Goal: Information Seeking & Learning: Learn about a topic

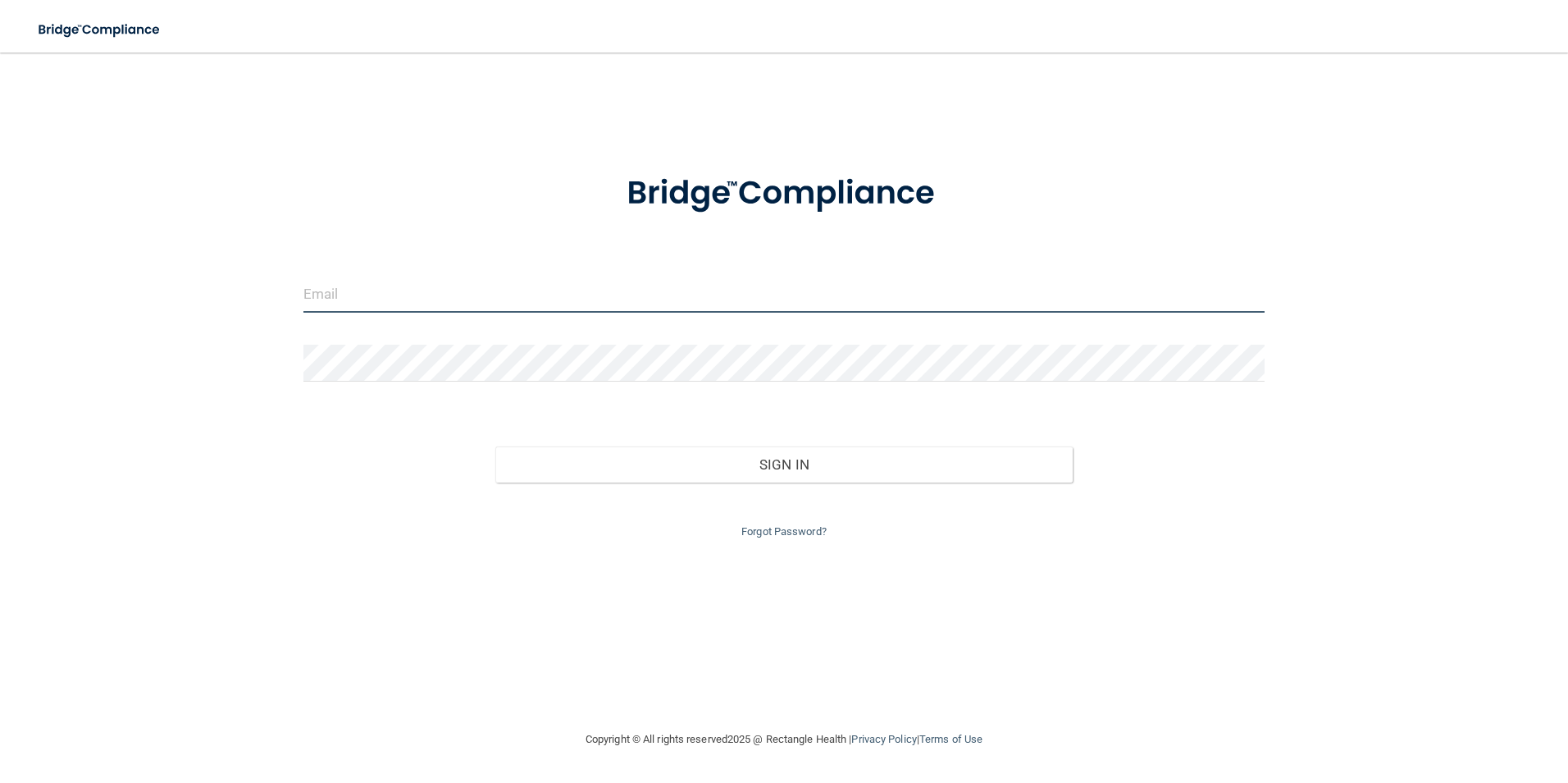
click at [455, 300] on input "email" at bounding box center [784, 294] width 962 height 37
type input "[EMAIL_ADDRESS][DOMAIN_NAME]"
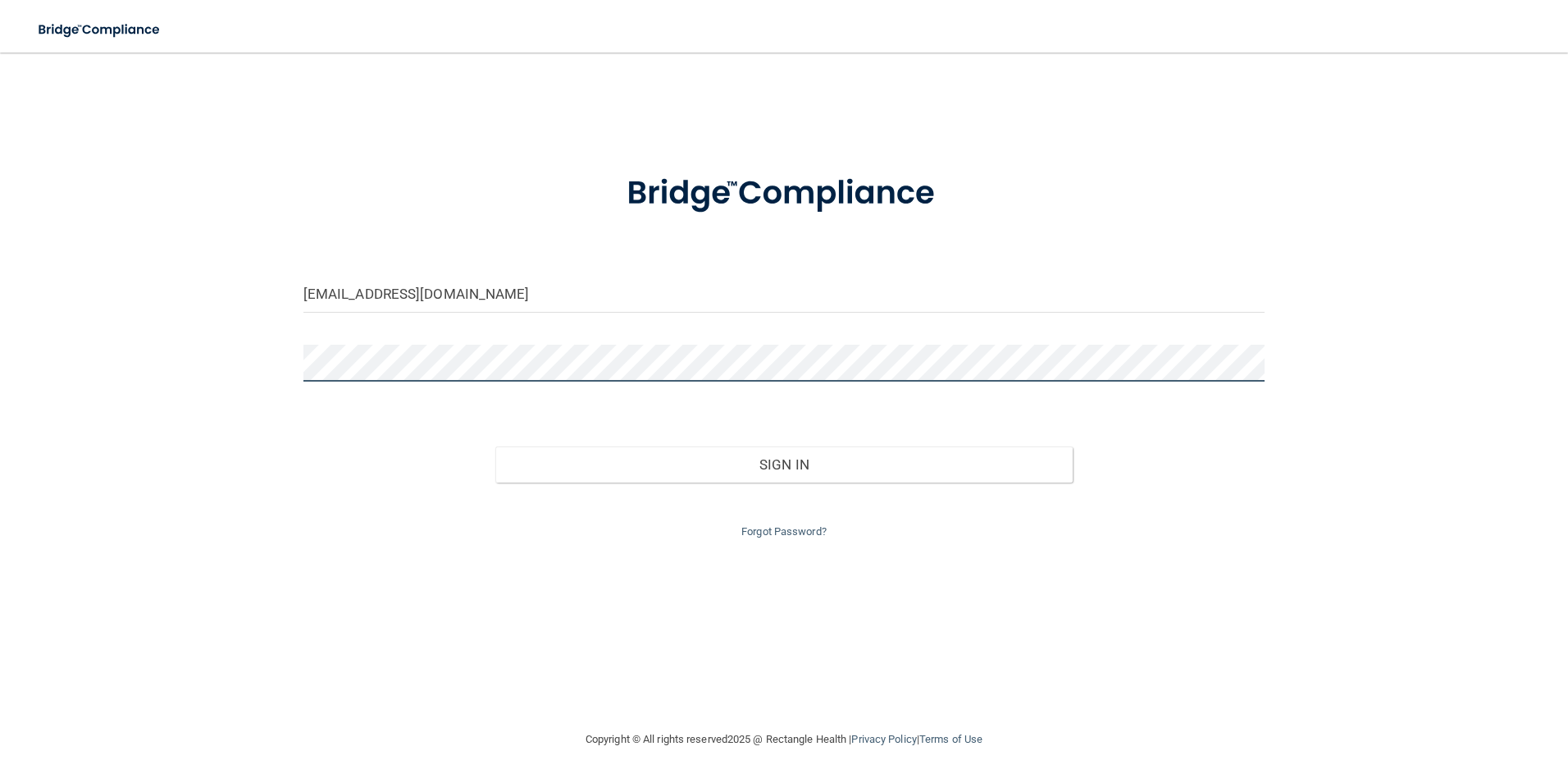
click at [495, 446] on button "Sign In" at bounding box center [784, 464] width 578 height 36
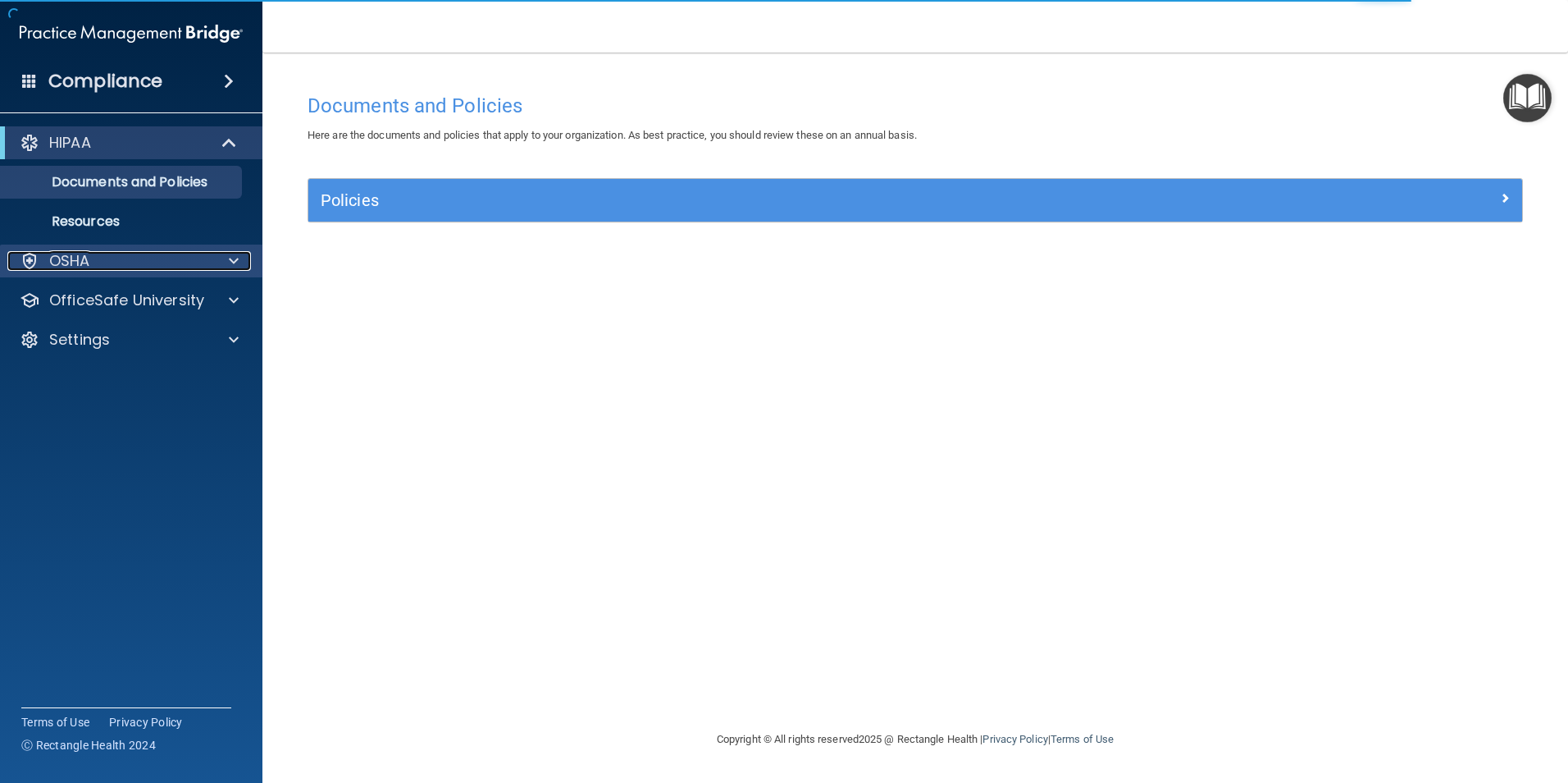
click at [208, 266] on div "OSHA" at bounding box center [109, 260] width 204 height 20
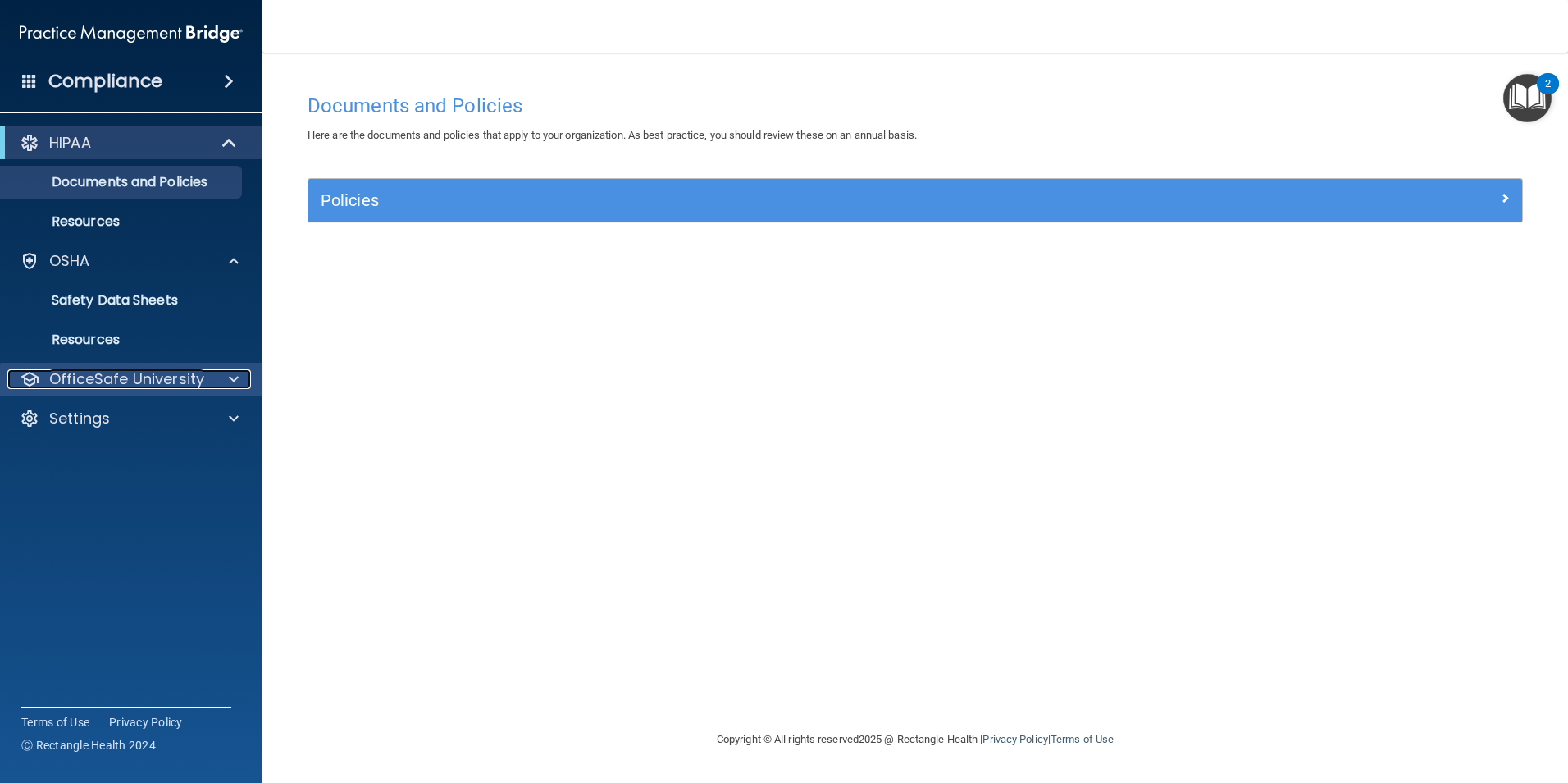
click at [220, 376] on div at bounding box center [232, 378] width 41 height 20
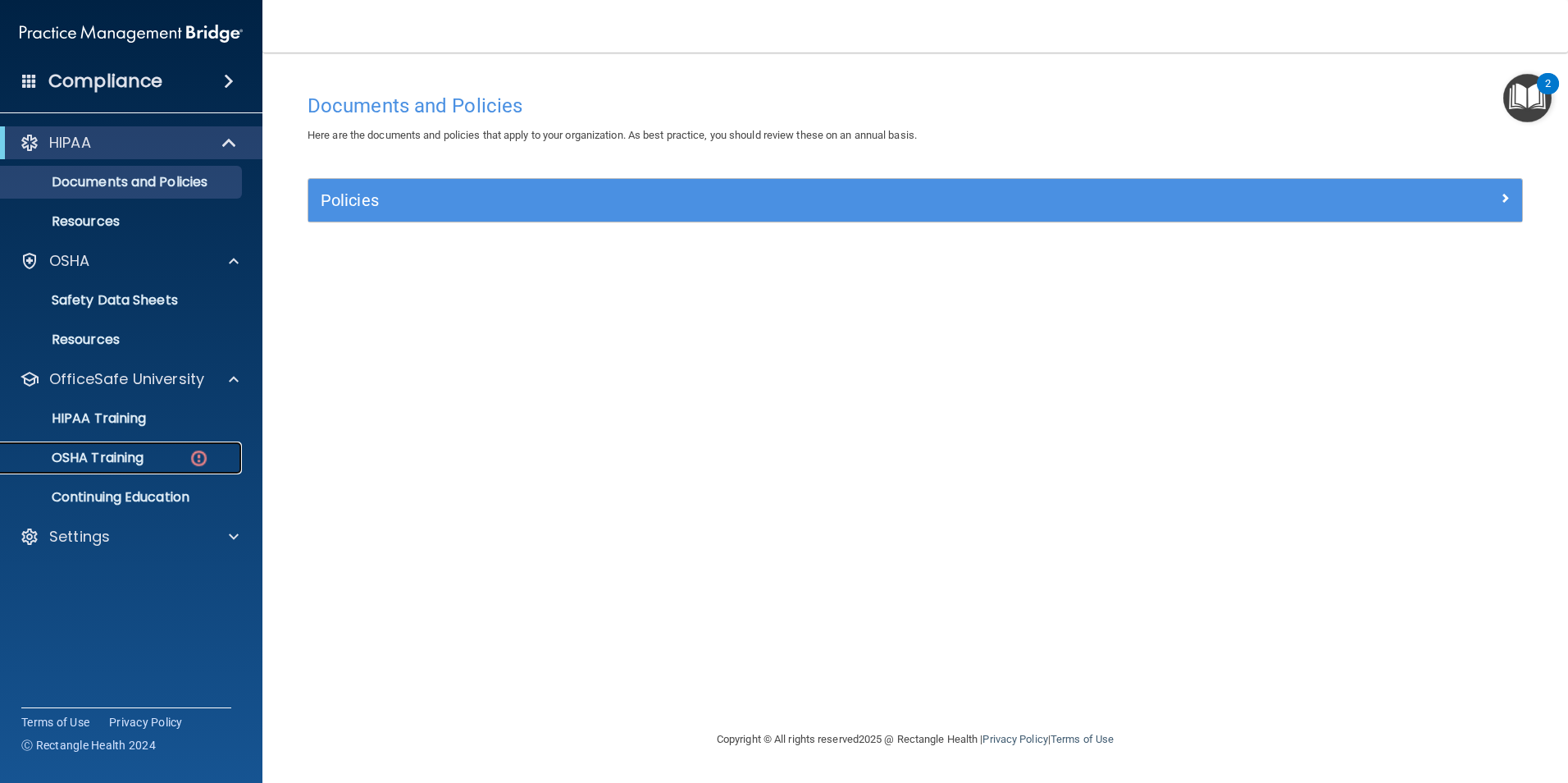
click at [147, 455] on div "OSHA Training" at bounding box center [123, 457] width 224 height 16
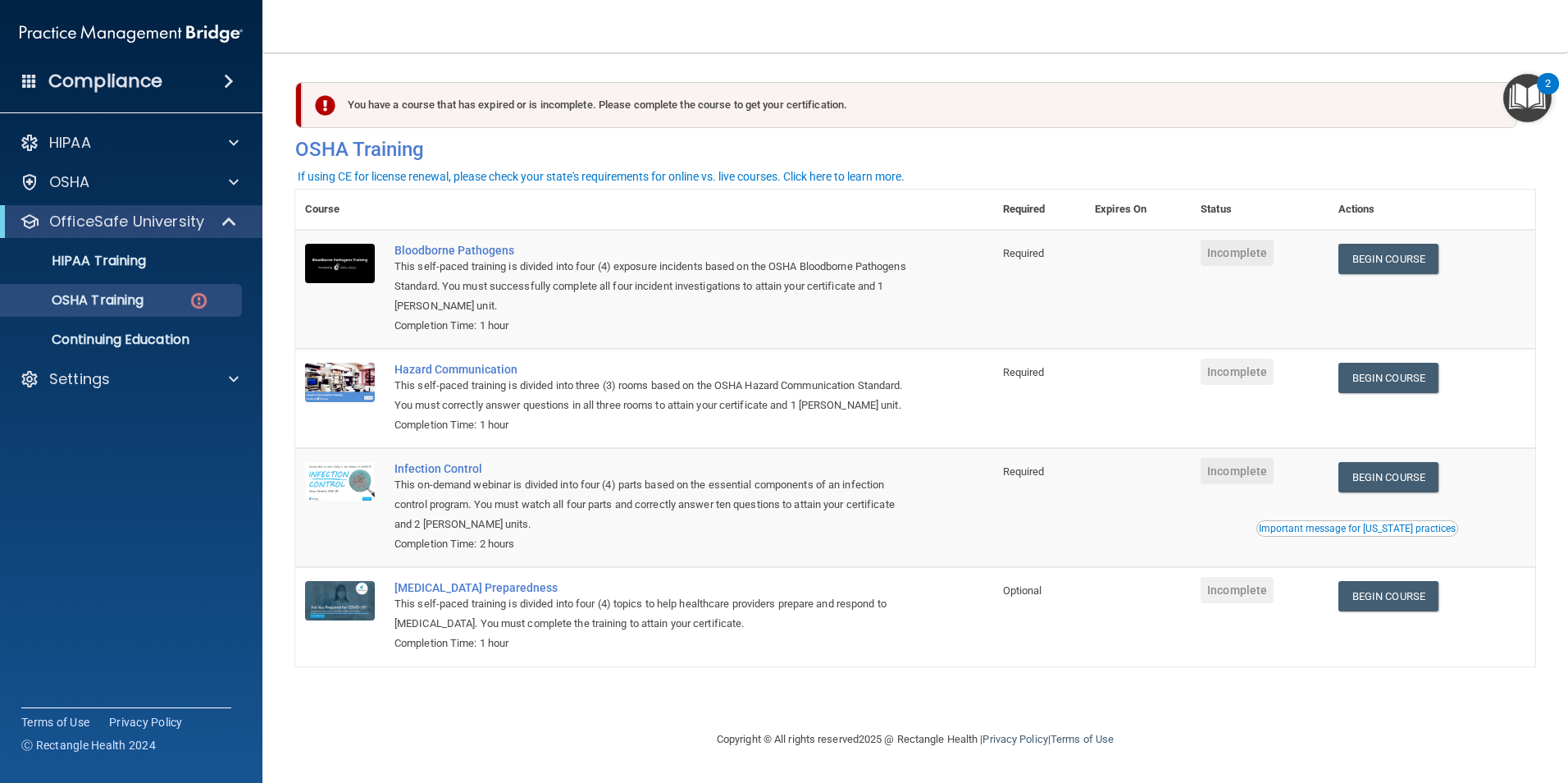
click at [1398, 243] on td "Begin Course Download Certificate" at bounding box center [1432, 289] width 207 height 119
click at [1393, 262] on link "Begin Course" at bounding box center [1388, 259] width 100 height 31
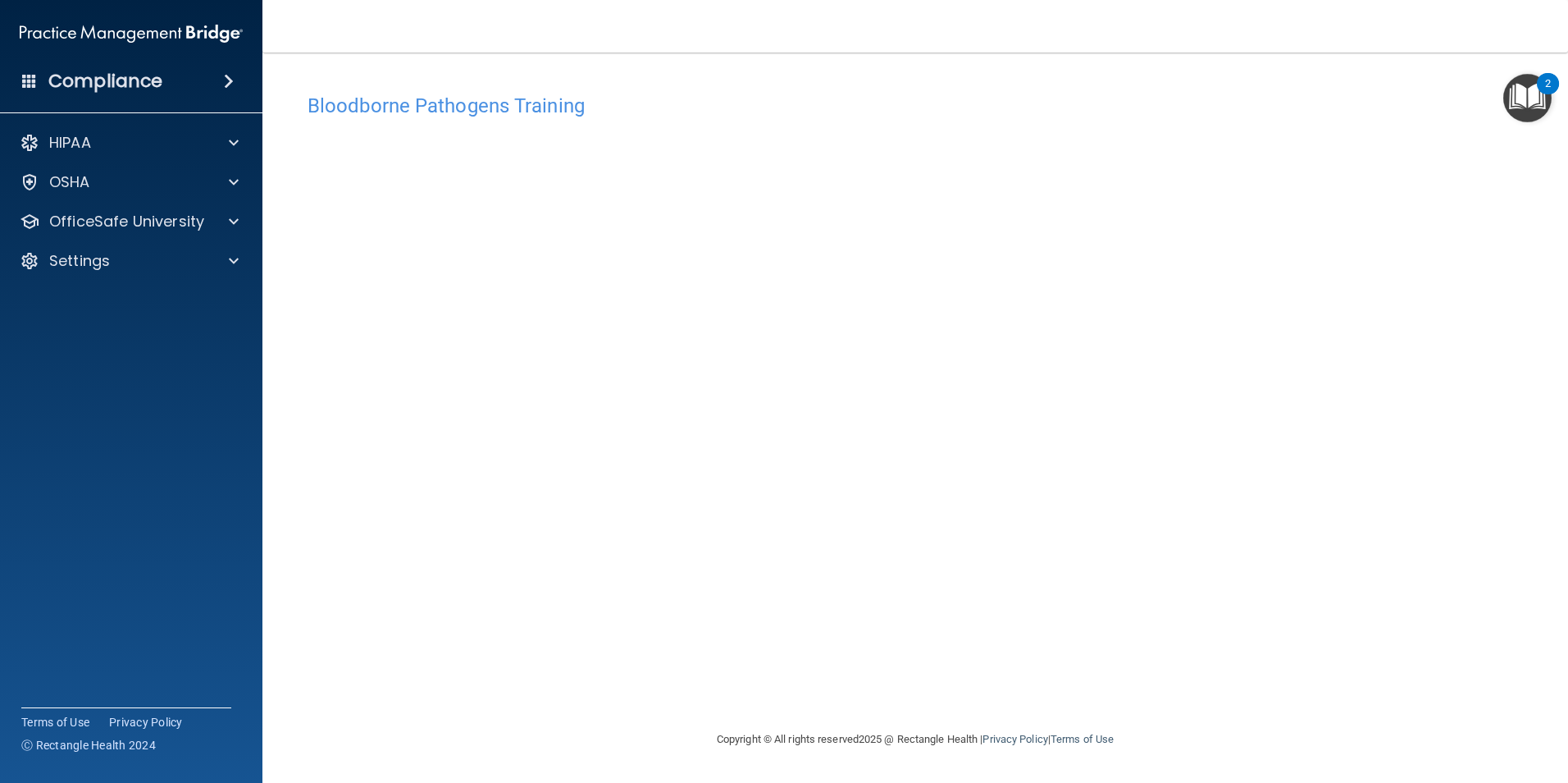
click at [1130, 672] on div "Bloodborne Pathogens Training This course doesn’t expire until . Are you sure y…" at bounding box center [915, 407] width 1240 height 644
click at [1066, 695] on div "Bloodborne Pathogens Training This course doesn’t expire until . Are you sure y…" at bounding box center [915, 407] width 1240 height 644
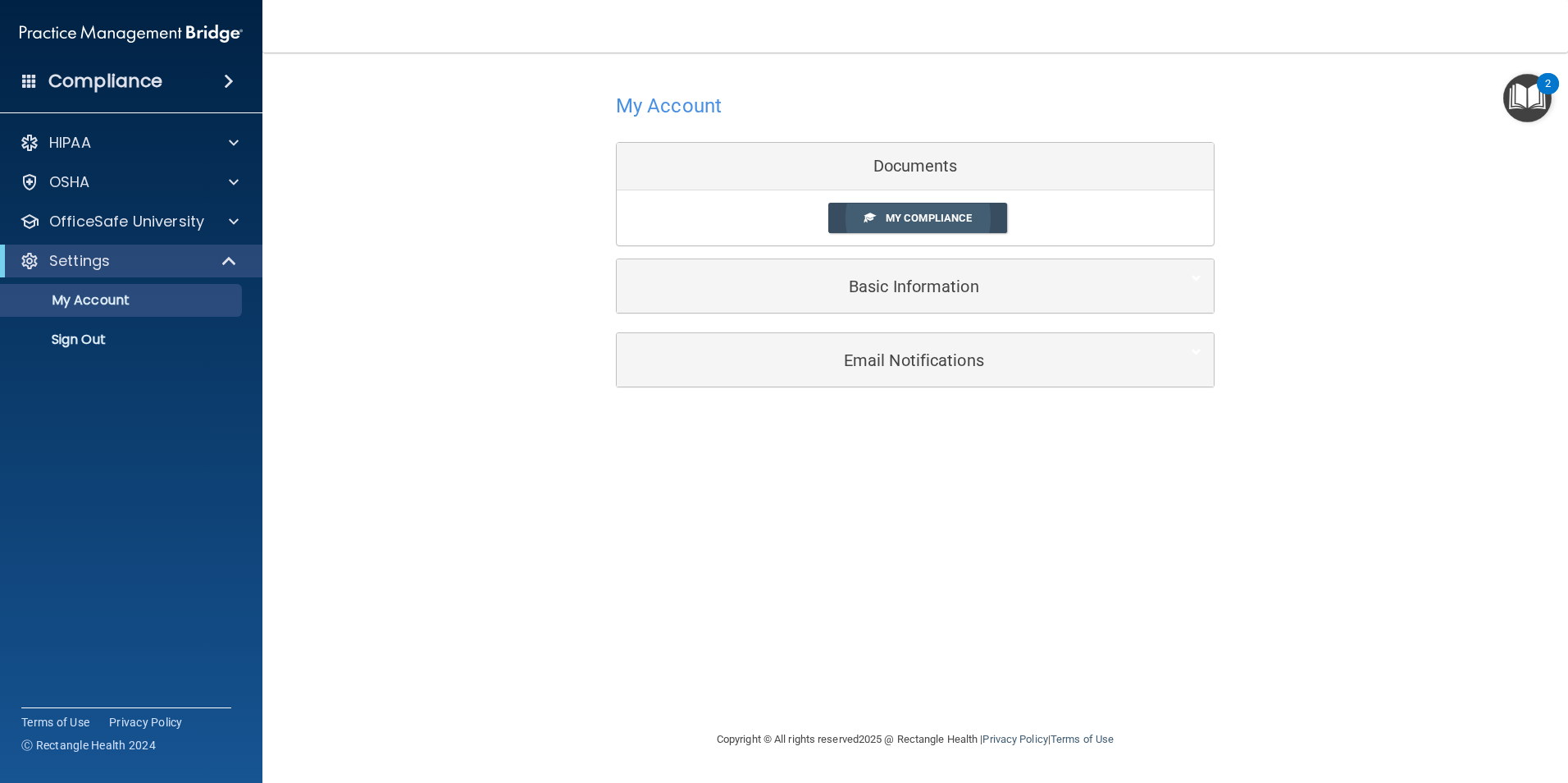
click at [907, 213] on span "My Compliance" at bounding box center [929, 217] width 86 height 13
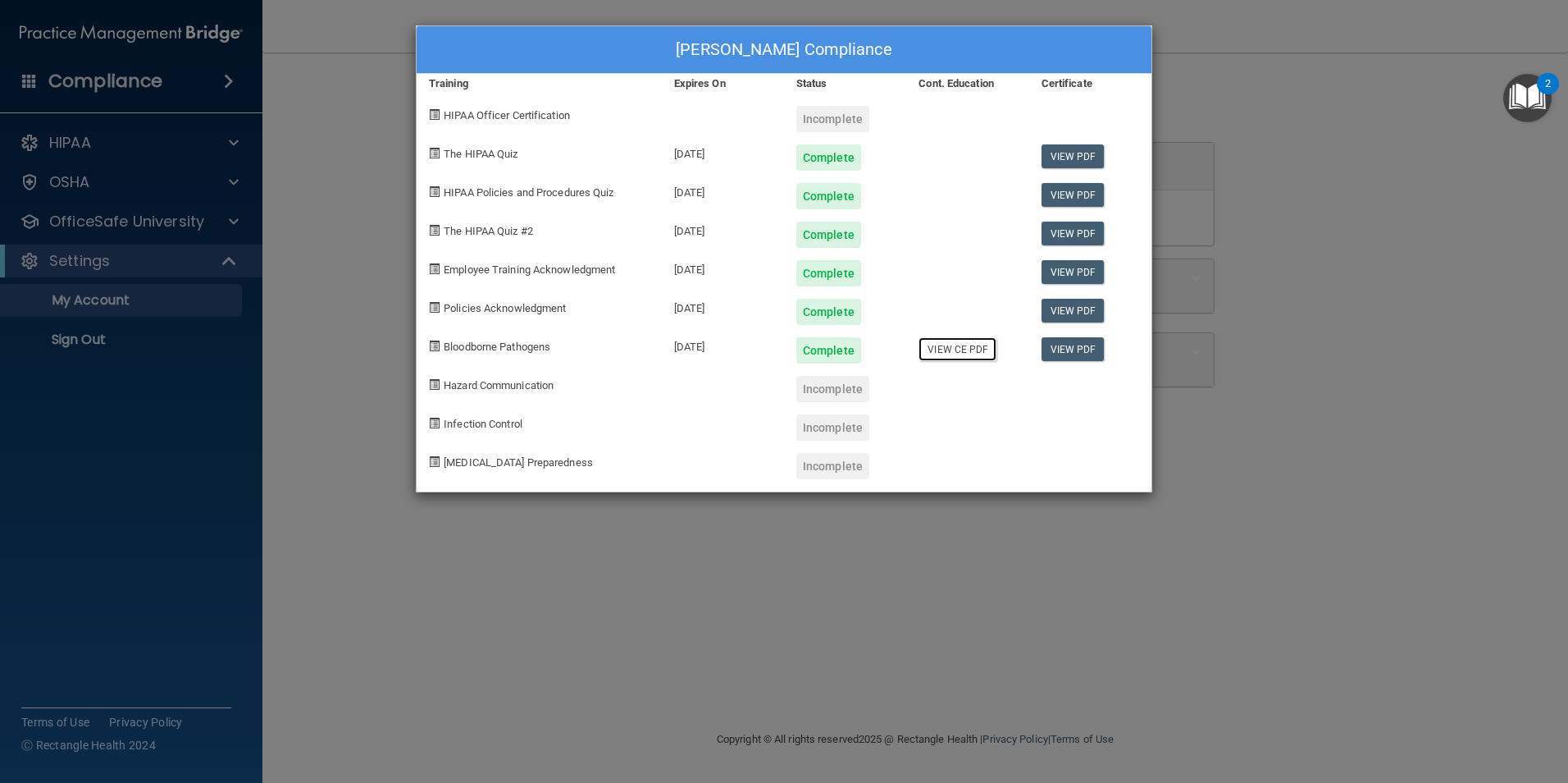
click at [949, 347] on link "View CE PDF" at bounding box center [957, 349] width 78 height 24
click at [1391, 351] on div "Sadie Carter's Compliance Training Expires On Status Cont. Education Certificat…" at bounding box center [784, 391] width 1568 height 783
